Goal: Check status: Check status

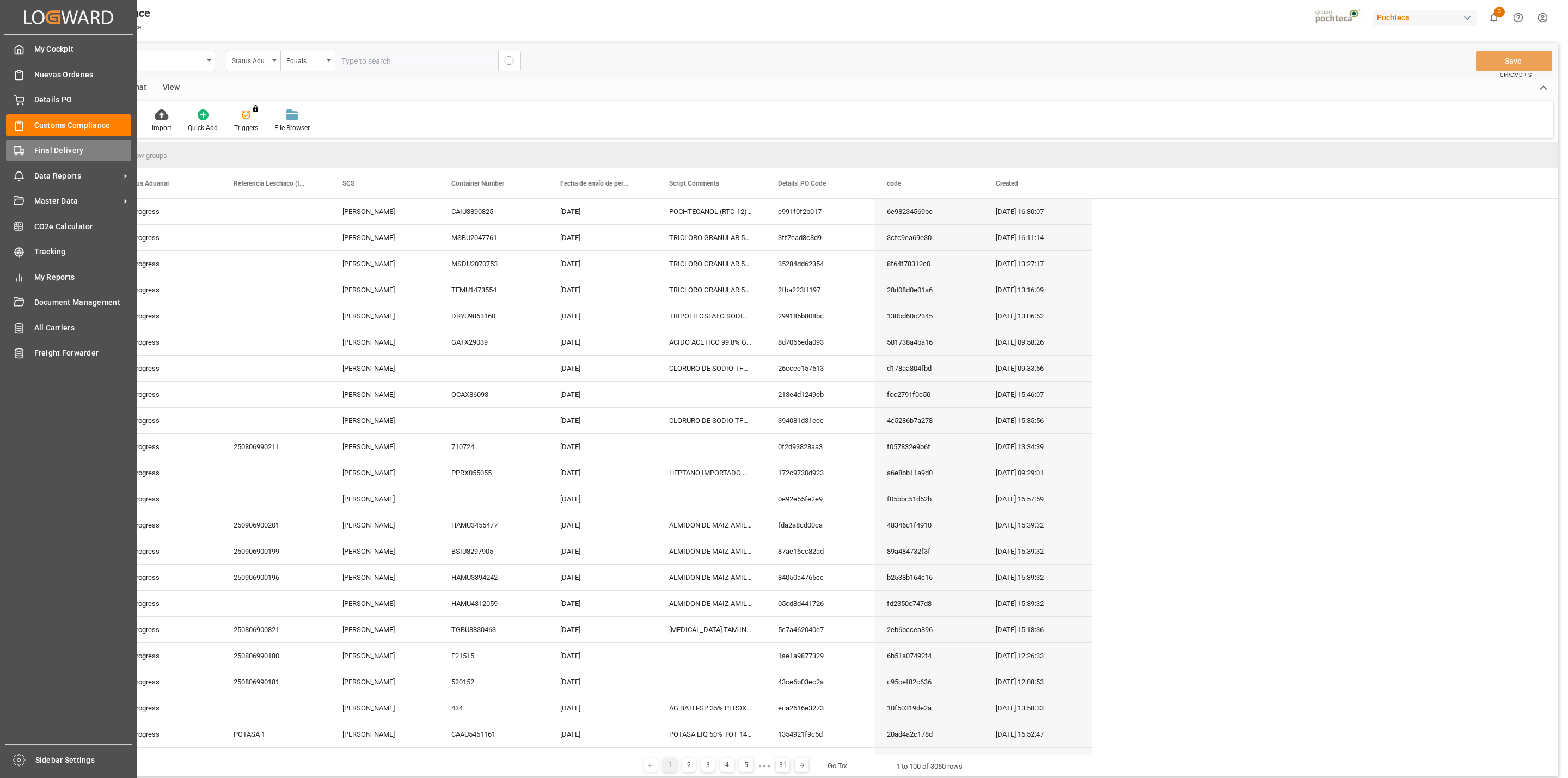
click at [21, 152] on polygon at bounding box center [22, 150] width 4 height 4
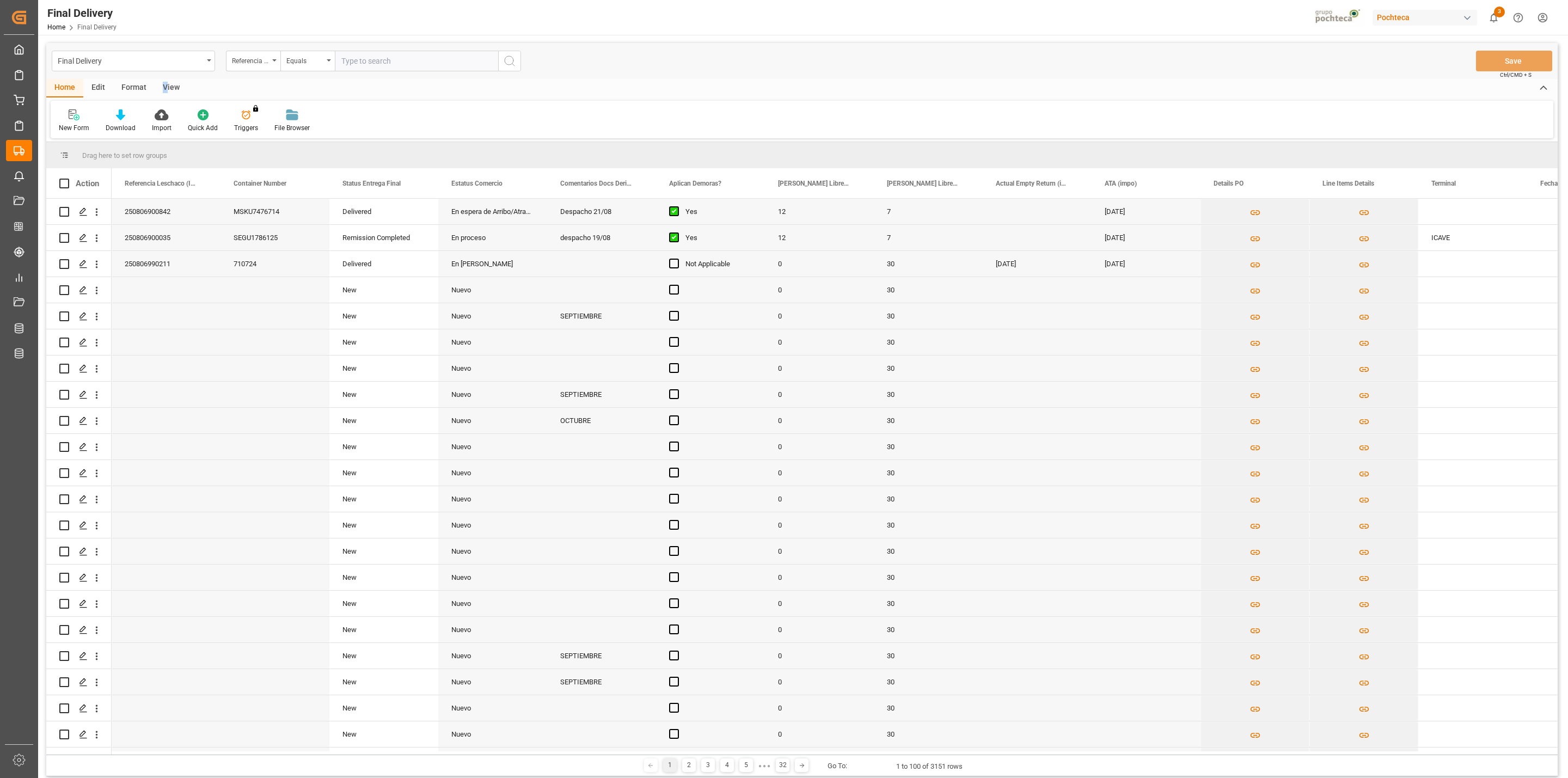
click at [164, 87] on div "View" at bounding box center [171, 88] width 33 height 19
click at [76, 116] on div at bounding box center [70, 115] width 21 height 11
click at [126, 298] on div "CAPTURA TR Y RETRASO + FECHA DE ENTREGA" at bounding box center [112, 296] width 95 height 11
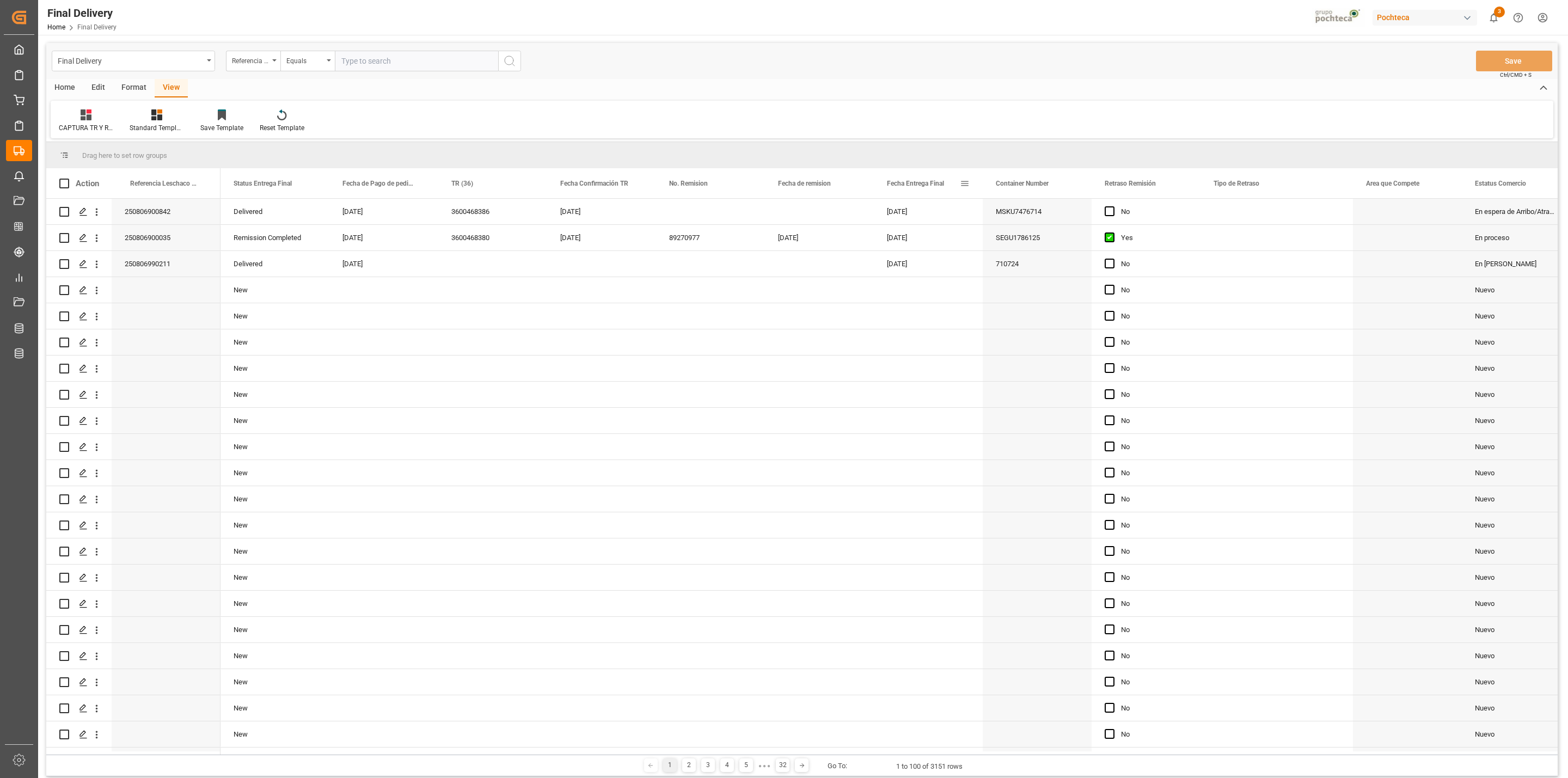
click at [967, 186] on span at bounding box center [965, 184] width 10 height 10
click at [1021, 180] on span "filter" at bounding box center [1027, 186] width 48 height 20
click at [1061, 239] on input "date" at bounding box center [1015, 242] width 107 height 22
type input "[DATE]"
click at [1034, 276] on button "Apply" at bounding box center [1029, 276] width 20 height 11
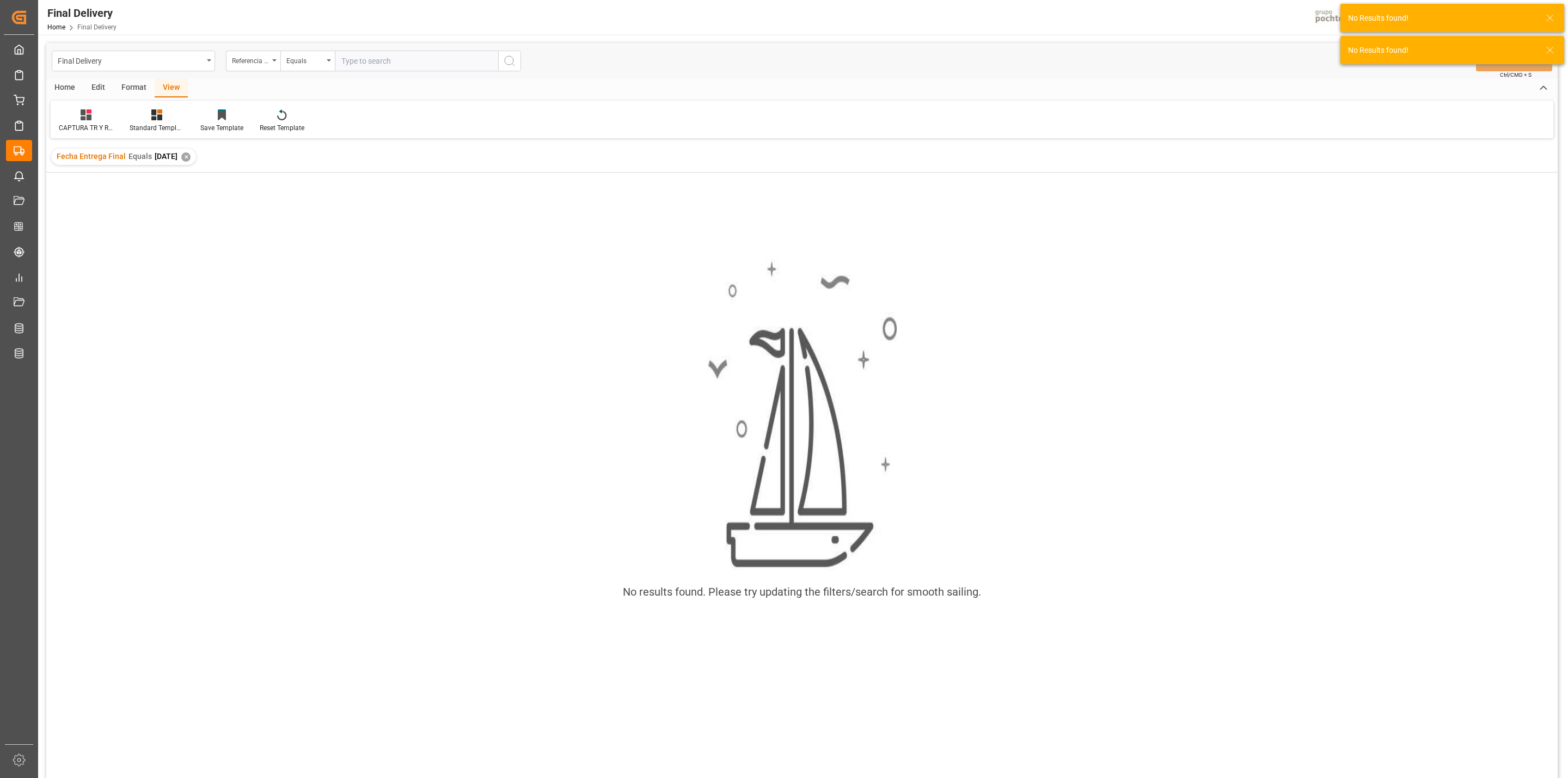
click at [190, 154] on div "✕" at bounding box center [185, 157] width 9 height 9
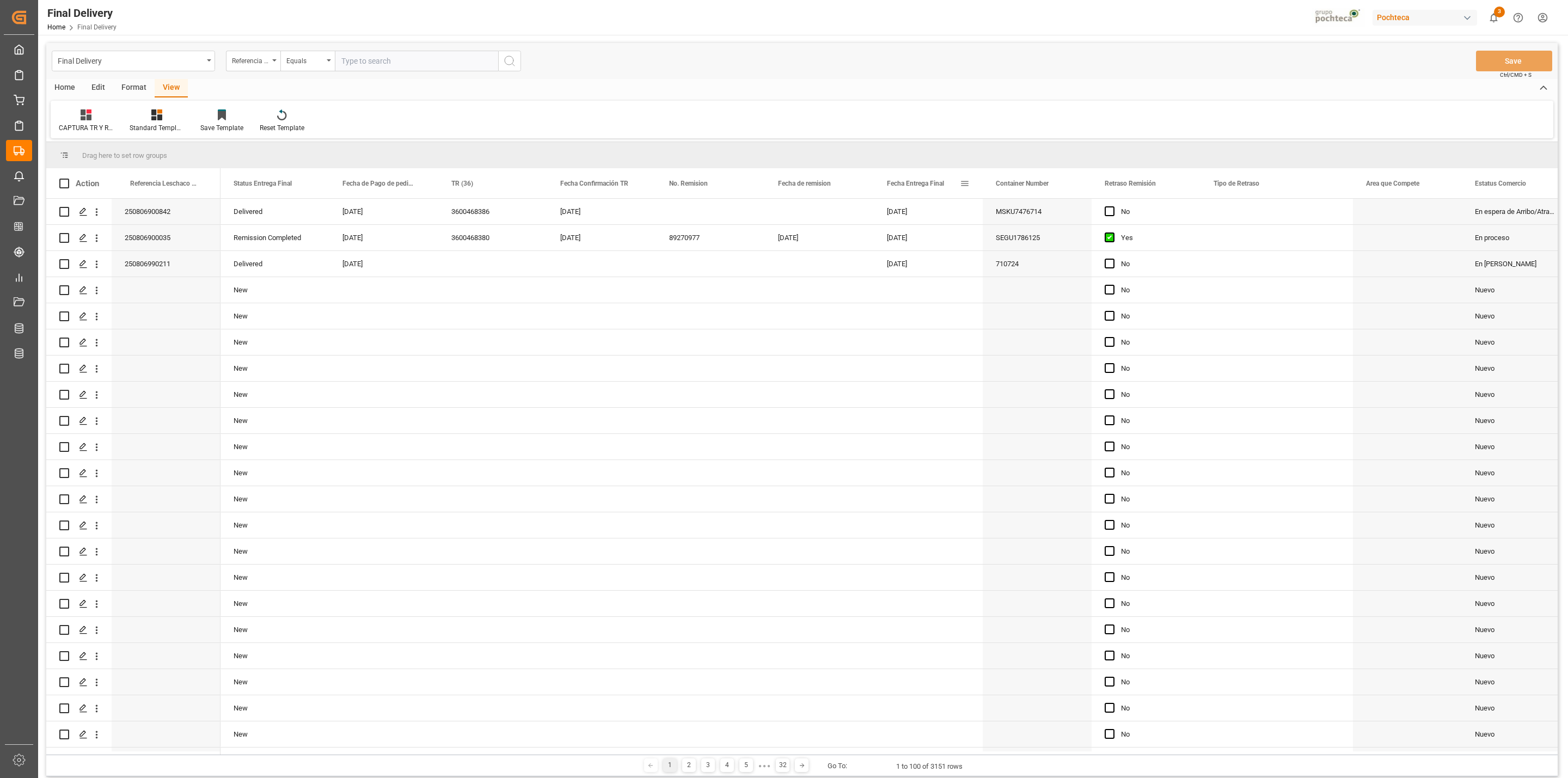
click at [967, 183] on span at bounding box center [965, 184] width 10 height 10
click at [1060, 237] on input "date" at bounding box center [1015, 242] width 107 height 22
type input "[DATE]"
click at [1034, 271] on button "Apply" at bounding box center [1029, 276] width 20 height 11
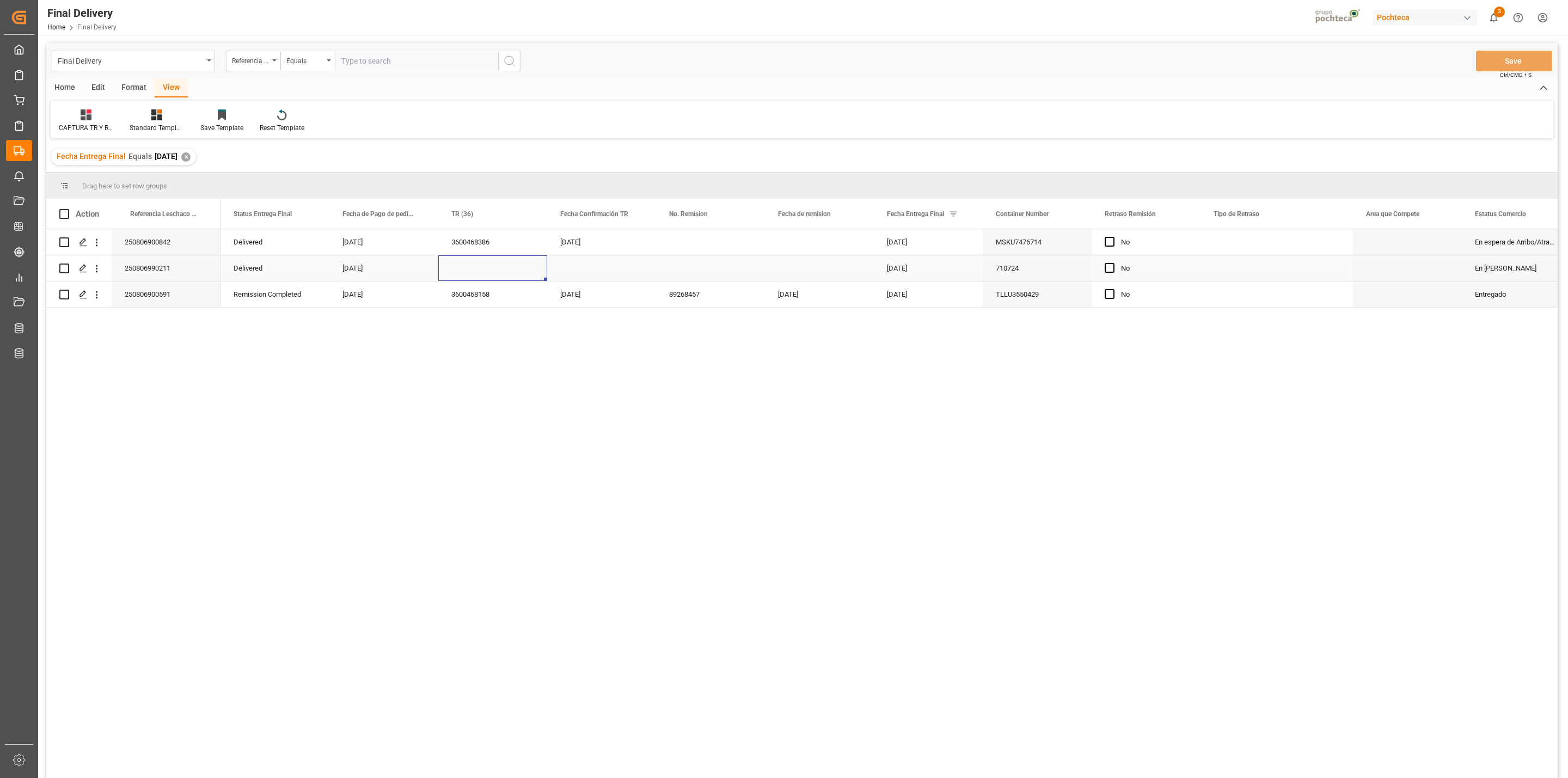
click at [464, 270] on div "Press SPACE to select this row." at bounding box center [492, 268] width 109 height 26
click at [490, 239] on div "3600468386" at bounding box center [492, 242] width 109 height 26
click at [667, 247] on div "Press SPACE to select this row." at bounding box center [710, 242] width 109 height 26
click at [626, 240] on div "[DATE]" at bounding box center [601, 242] width 109 height 26
click at [841, 242] on div "Press SPACE to select this row." at bounding box center [819, 242] width 109 height 26
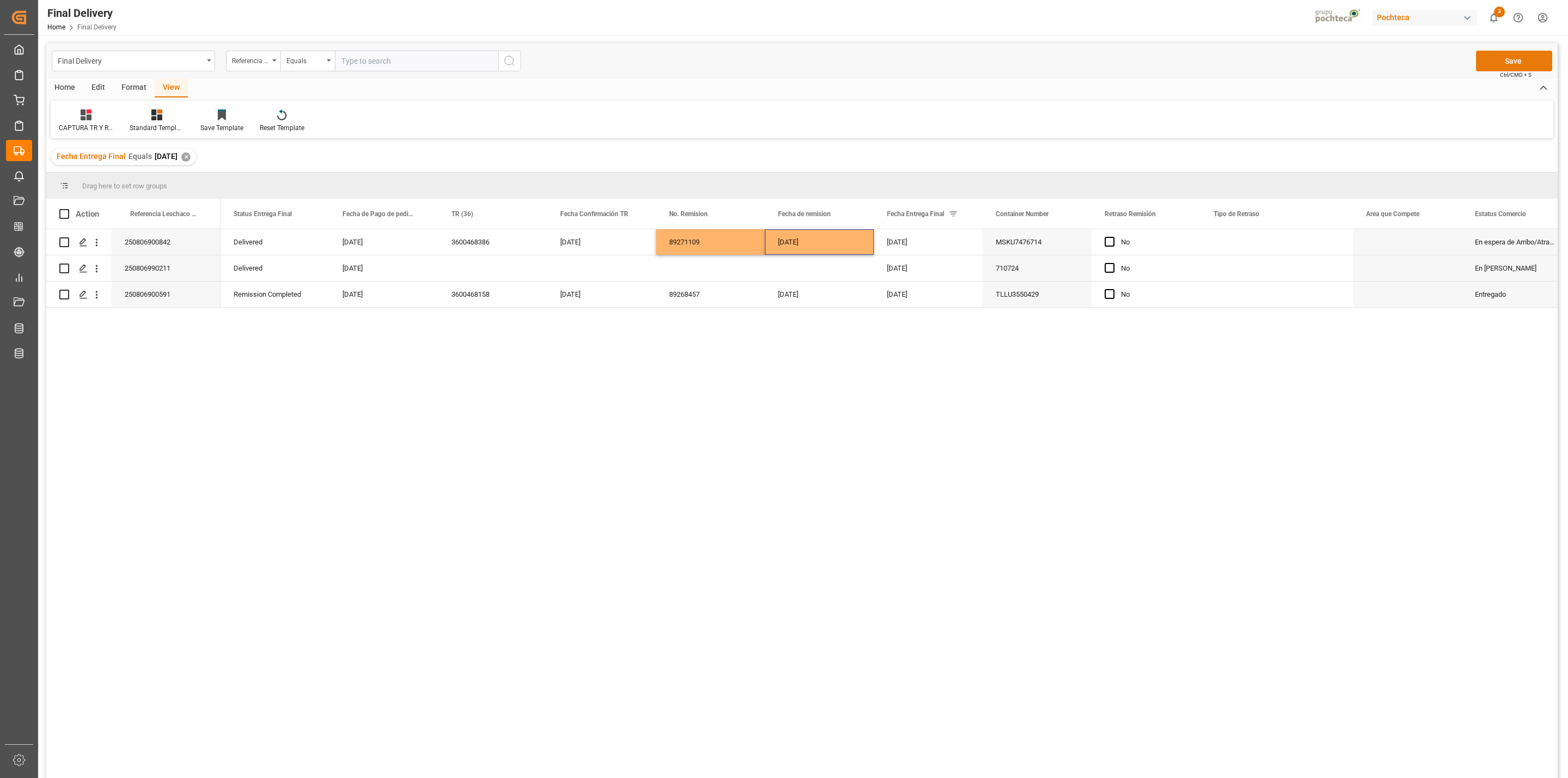
click at [1516, 56] on button "Save" at bounding box center [1514, 61] width 76 height 21
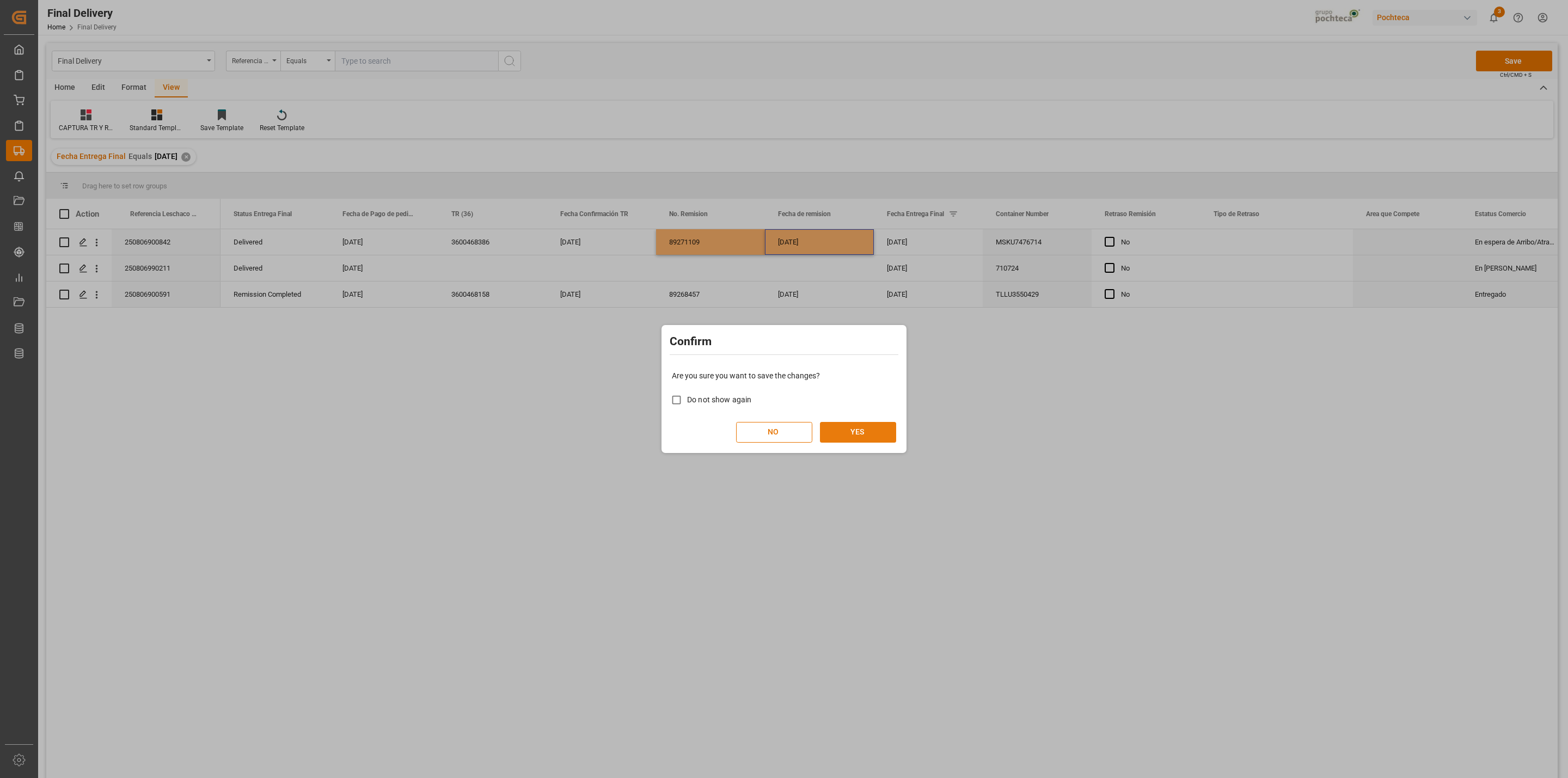
click at [835, 437] on button "YES" at bounding box center [858, 432] width 76 height 21
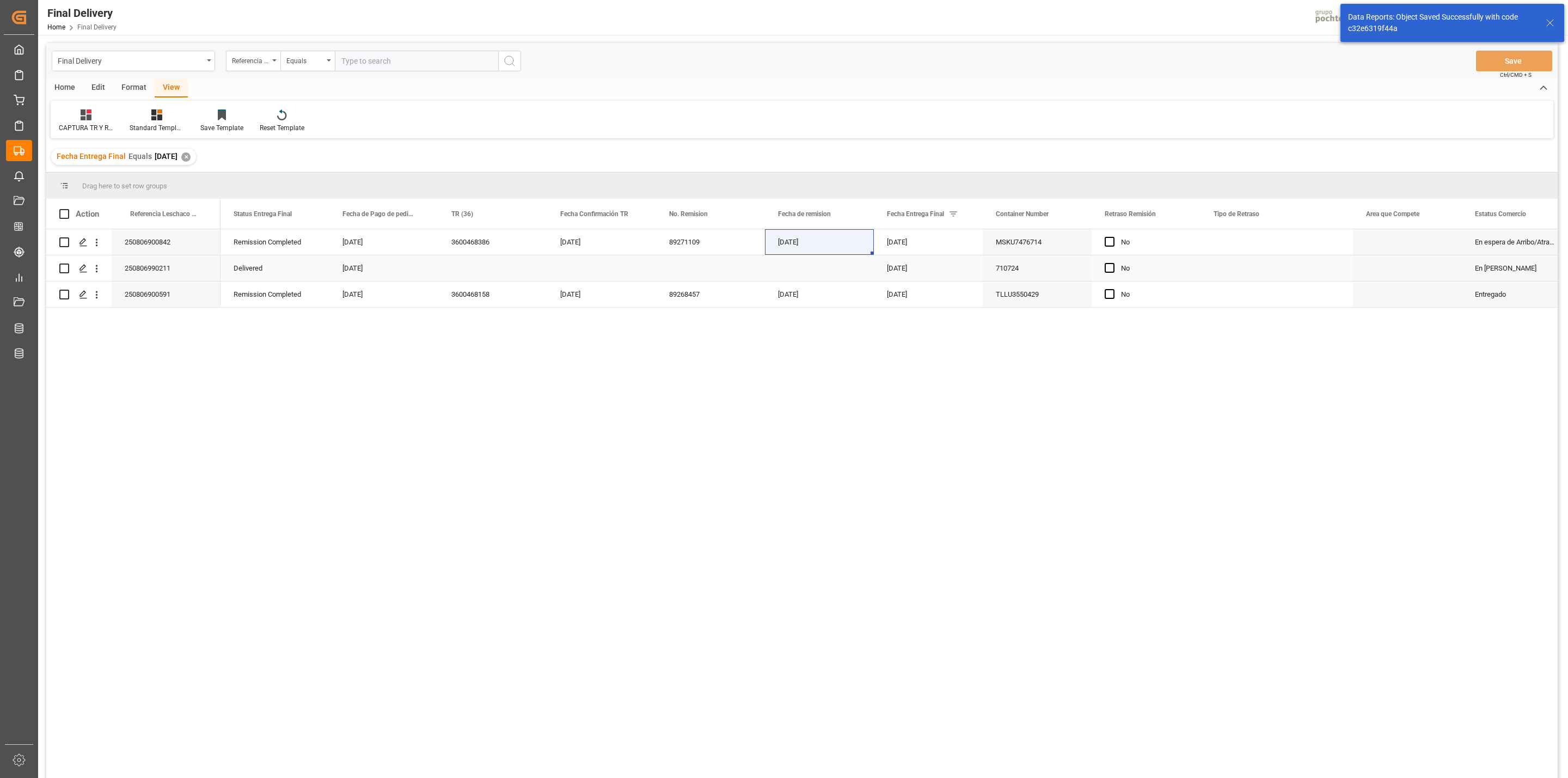
click at [177, 271] on div "250806990211" at bounding box center [166, 268] width 109 height 26
click at [1111, 269] on span "Press SPACE to select this row." at bounding box center [1110, 268] width 10 height 10
click at [1113, 263] on input "Press SPACE to select this row." at bounding box center [1113, 263] width 0 height 0
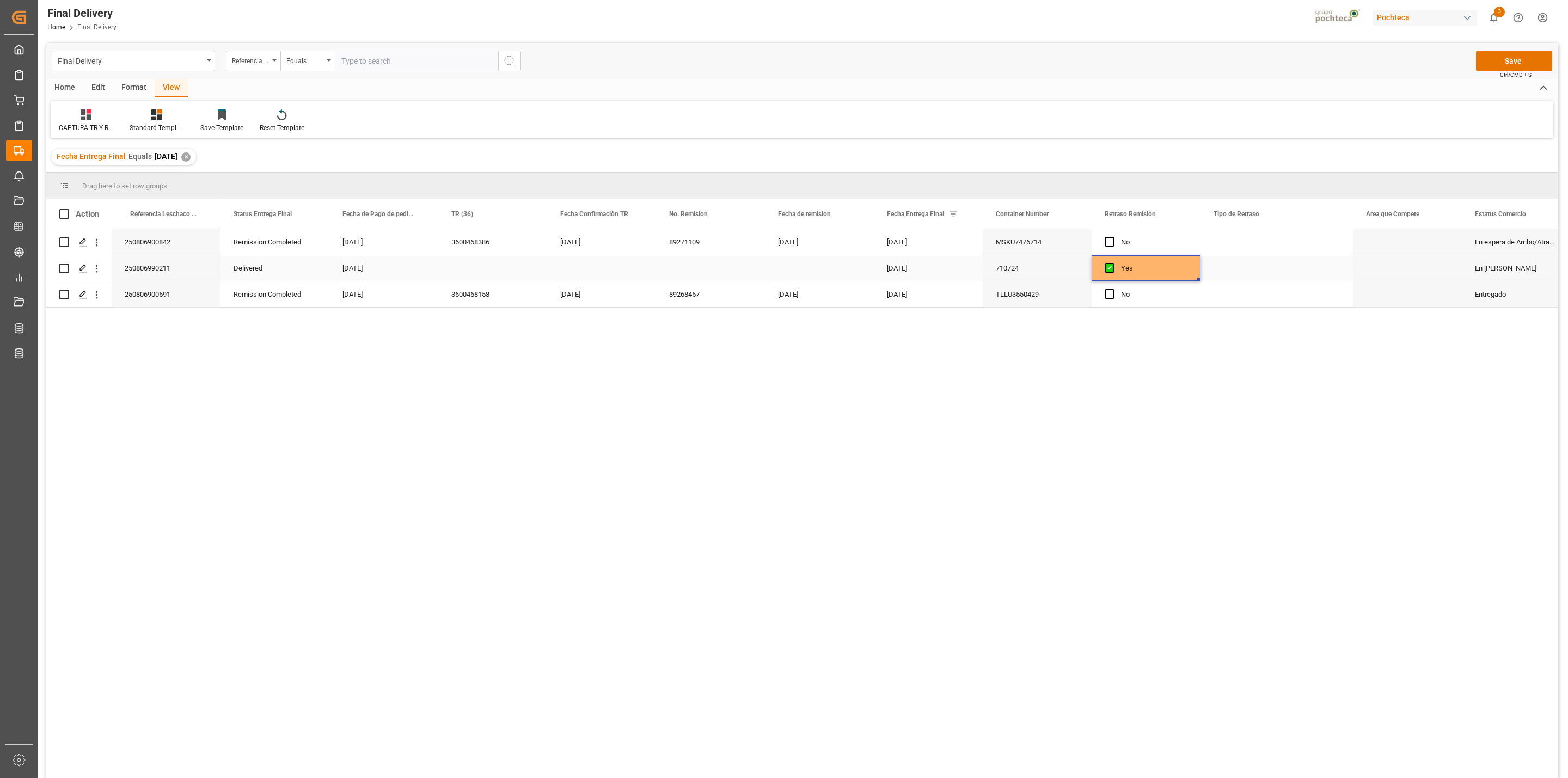
click at [498, 260] on div "Press SPACE to select this row." at bounding box center [492, 268] width 109 height 26
click at [494, 270] on input "Press SPACE to select this row." at bounding box center [492, 274] width 91 height 21
type input "OC CON DIFERENCIA"
click at [578, 270] on div "Press SPACE to select this row." at bounding box center [601, 268] width 109 height 26
click at [512, 275] on div "OC CON DIFERENCIA" at bounding box center [492, 268] width 109 height 26
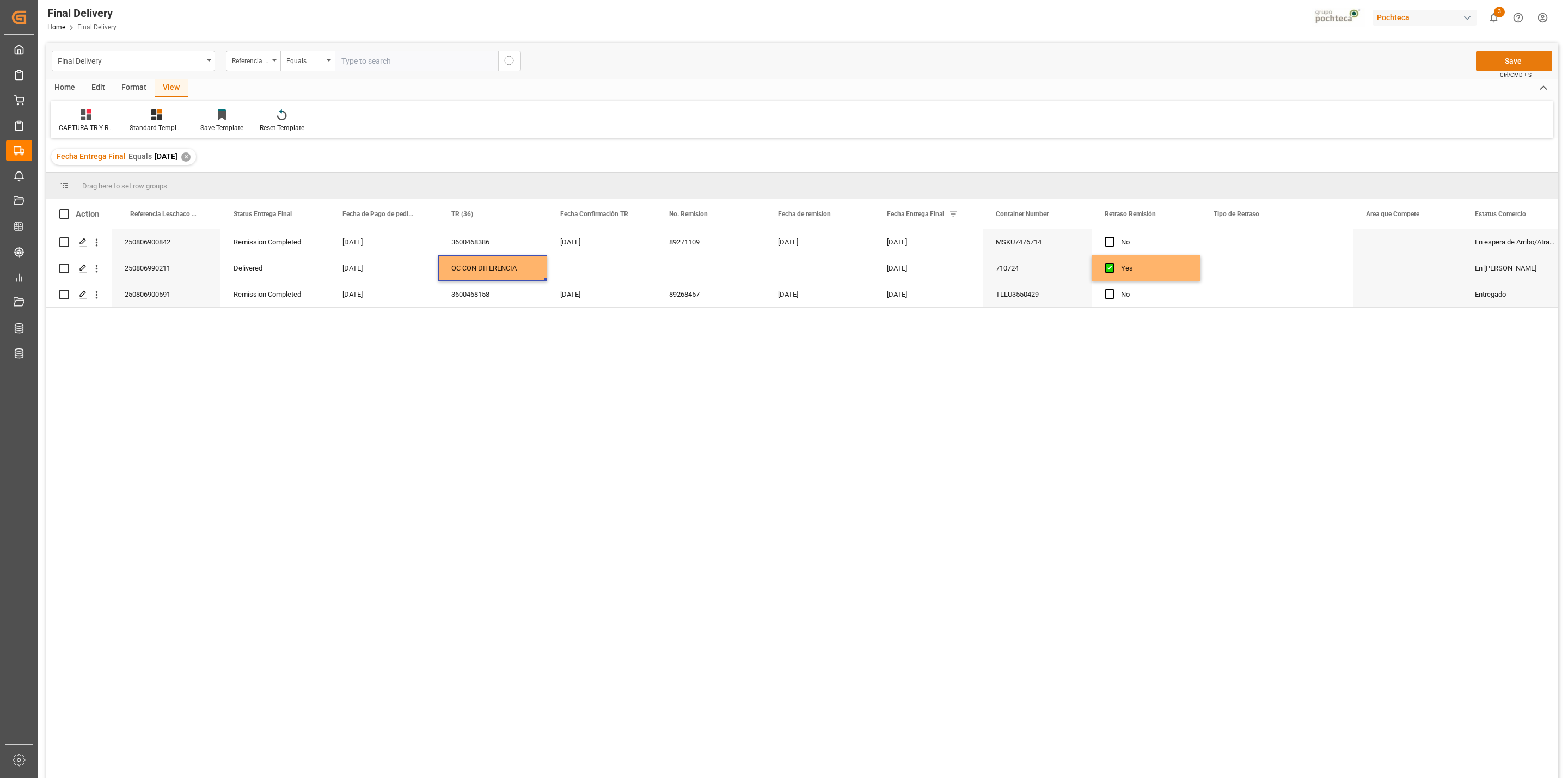
click at [1509, 63] on button "Save" at bounding box center [1514, 61] width 76 height 21
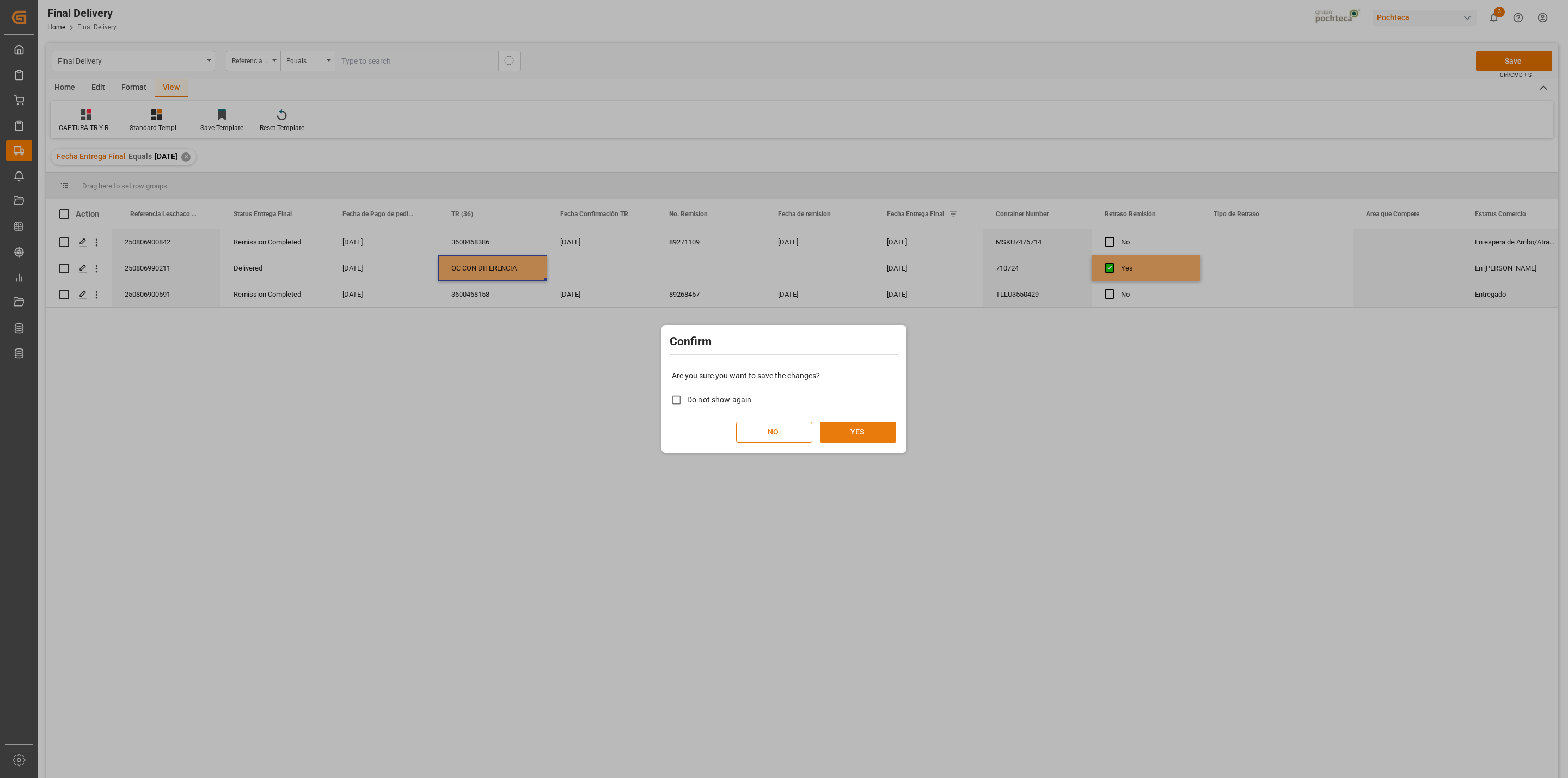
click at [871, 437] on button "YES" at bounding box center [858, 432] width 76 height 21
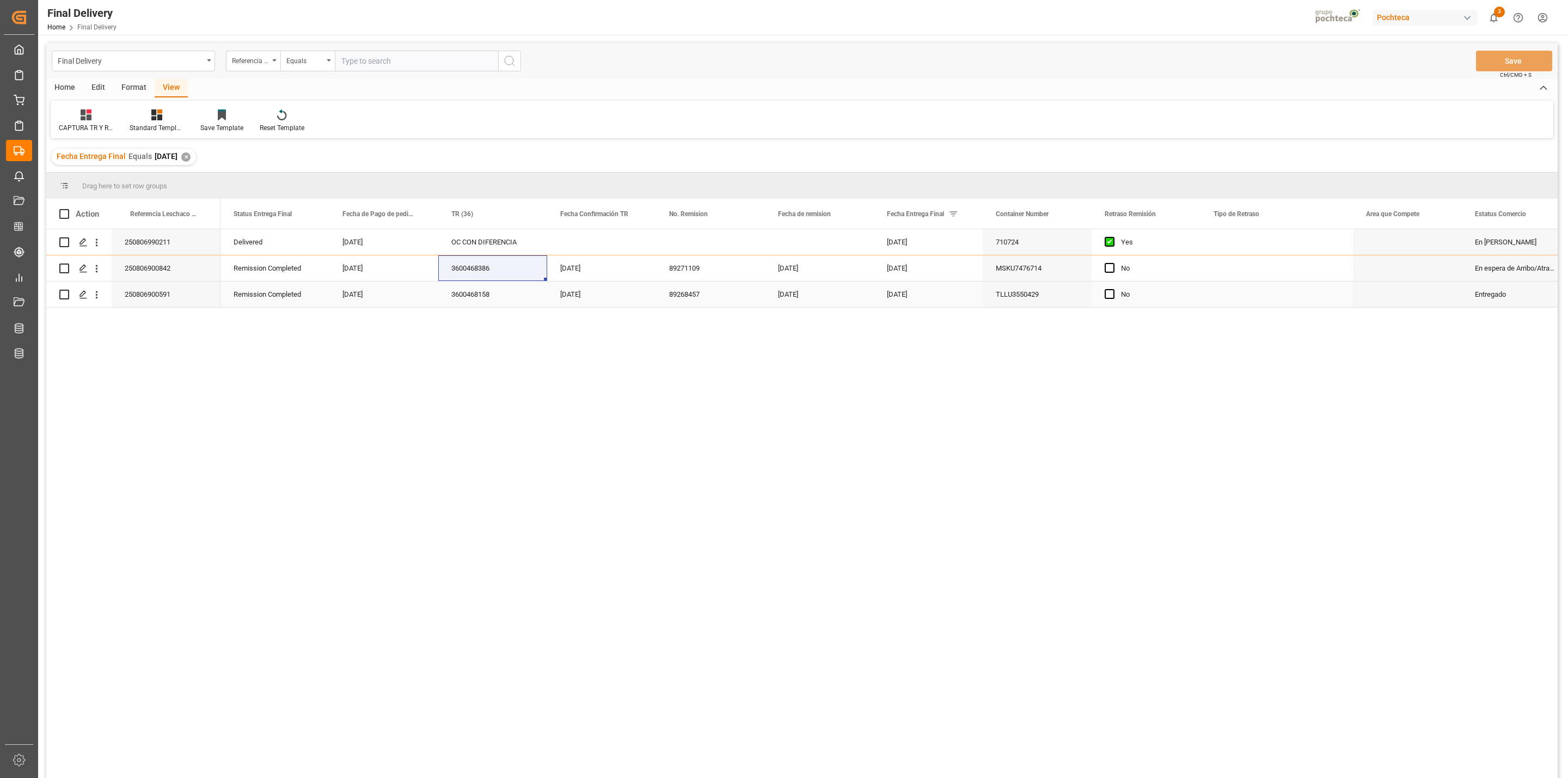
click at [1234, 286] on div "Press SPACE to select this row." at bounding box center [1277, 294] width 152 height 26
click at [1302, 278] on div "Press SPACE to select this row." at bounding box center [1277, 268] width 152 height 26
click at [1290, 291] on div "Press SPACE to select this row." at bounding box center [1277, 294] width 152 height 26
click at [1284, 276] on div "Press SPACE to select this row." at bounding box center [1277, 268] width 152 height 26
click at [1274, 298] on div "Press SPACE to select this row." at bounding box center [1277, 294] width 152 height 26
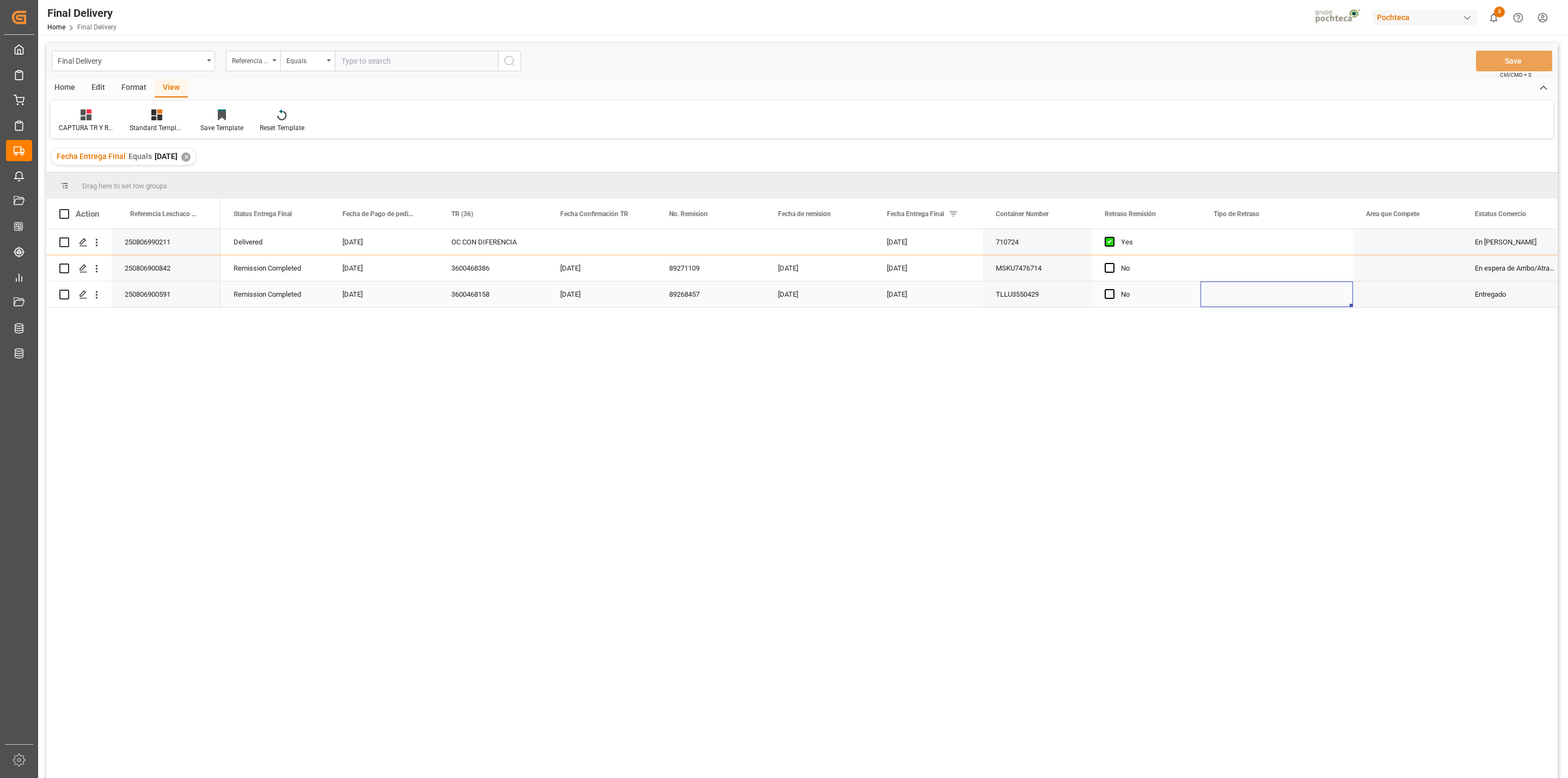
click at [848, 299] on div "[DATE]" at bounding box center [819, 294] width 109 height 26
